Goal: Information Seeking & Learning: Learn about a topic

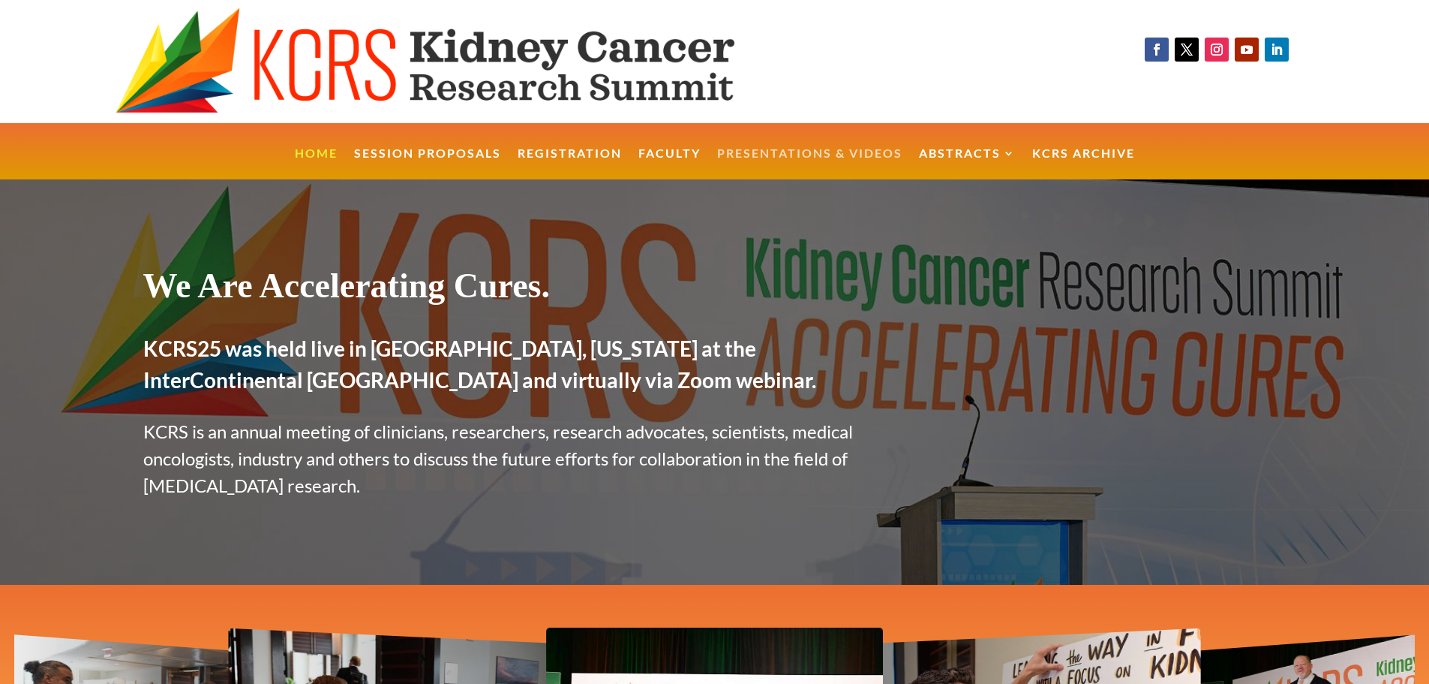
click at [810, 159] on link "Presentations & Videos" at bounding box center [809, 164] width 185 height 32
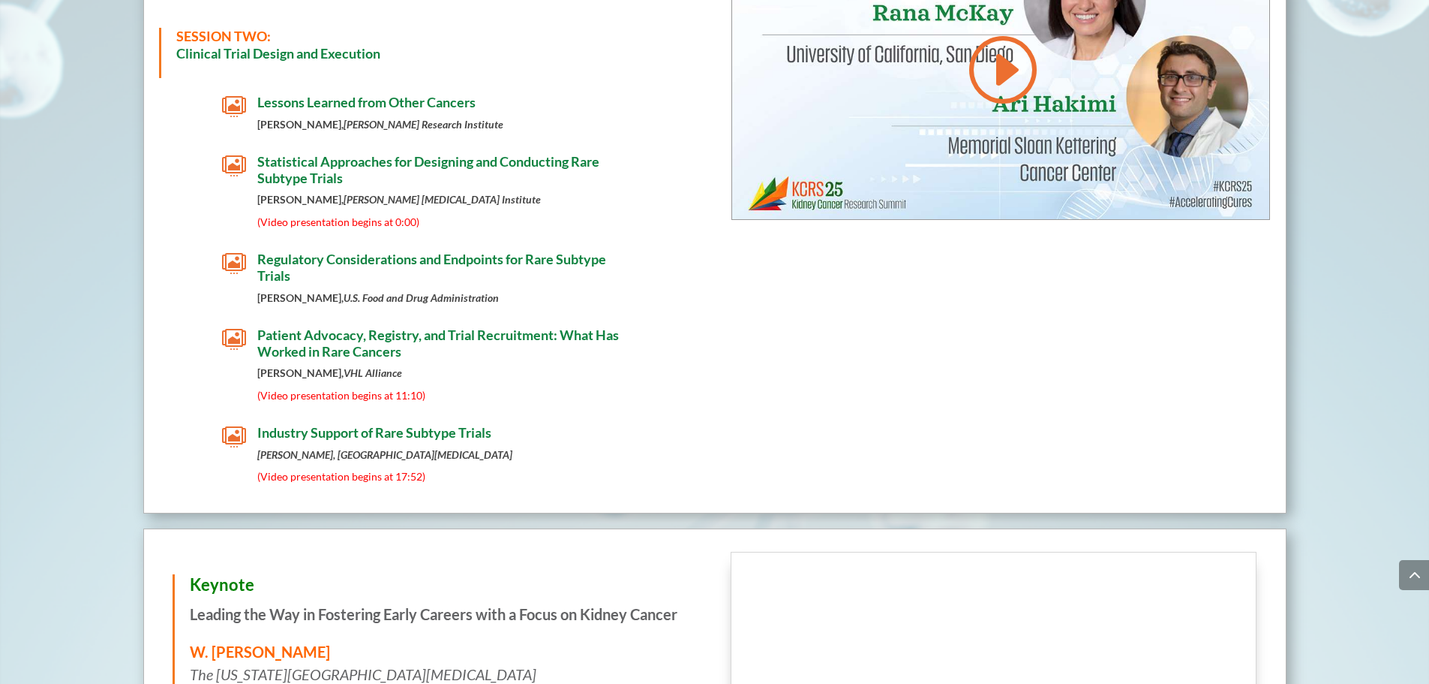
scroll to position [1200, 0]
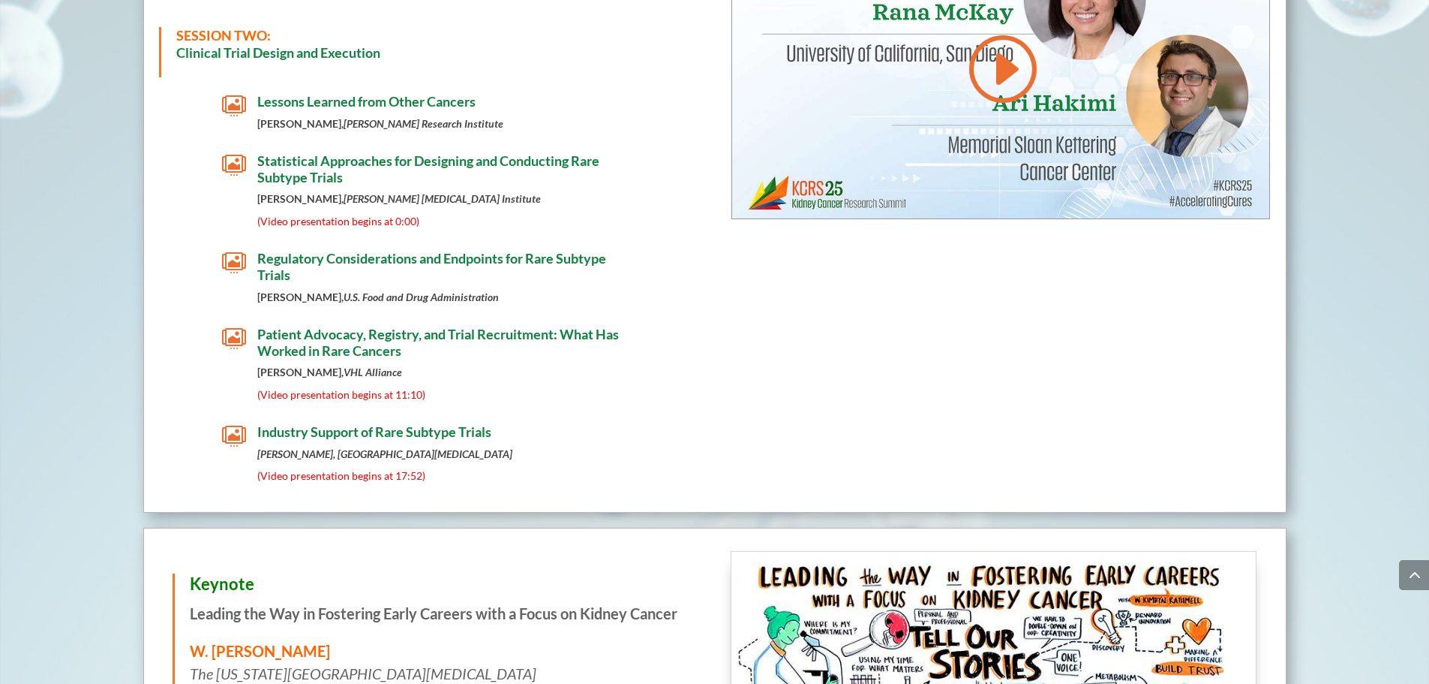
click at [333, 424] on span "Industry Support of Rare Subtype Trials" at bounding box center [374, 431] width 234 height 17
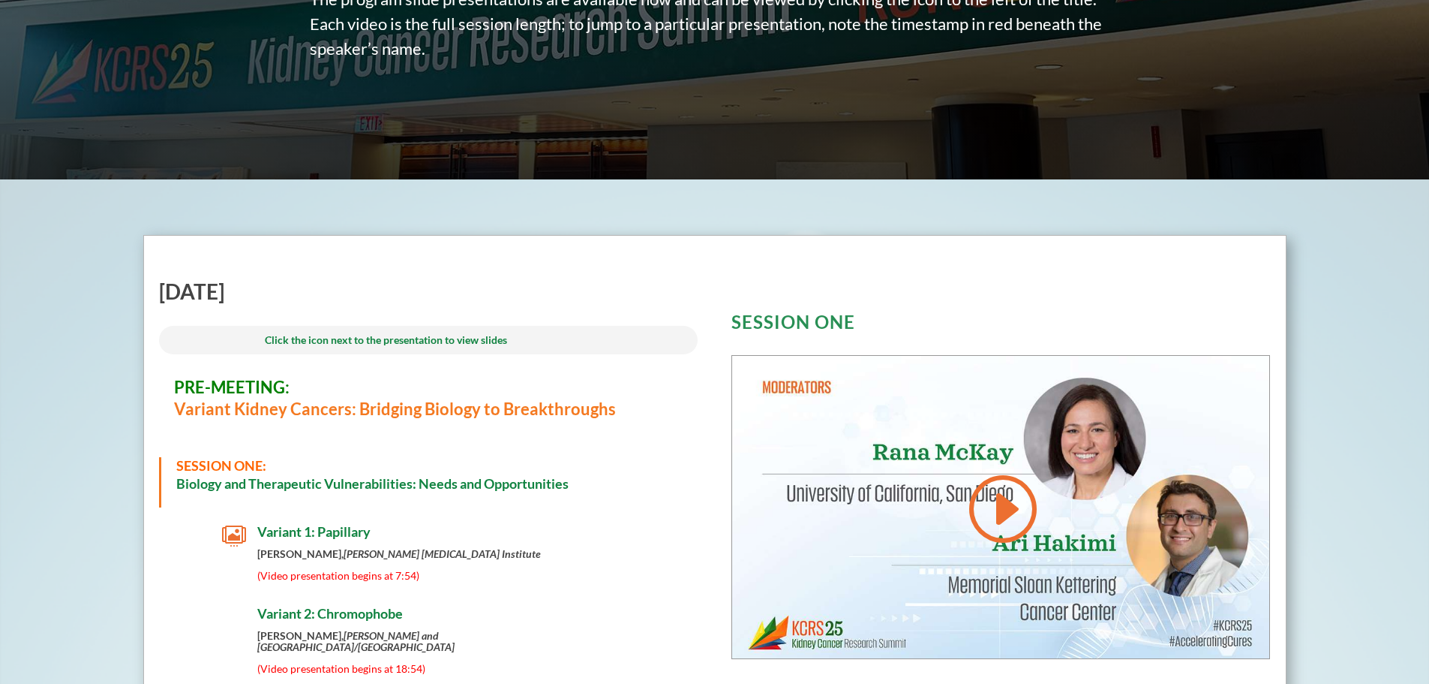
scroll to position [1200, 0]
